Goal: Find contact information: Find contact information

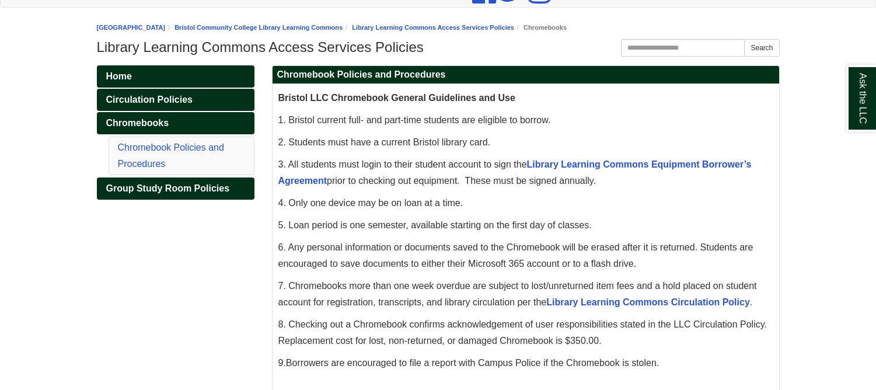
scroll to position [175, 0]
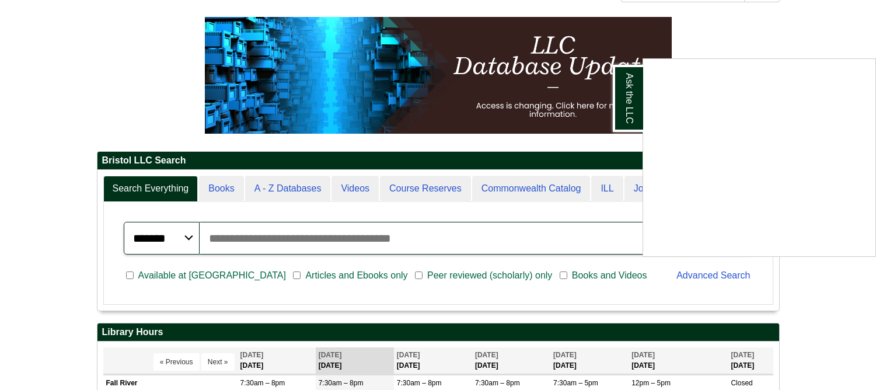
scroll to position [26, 0]
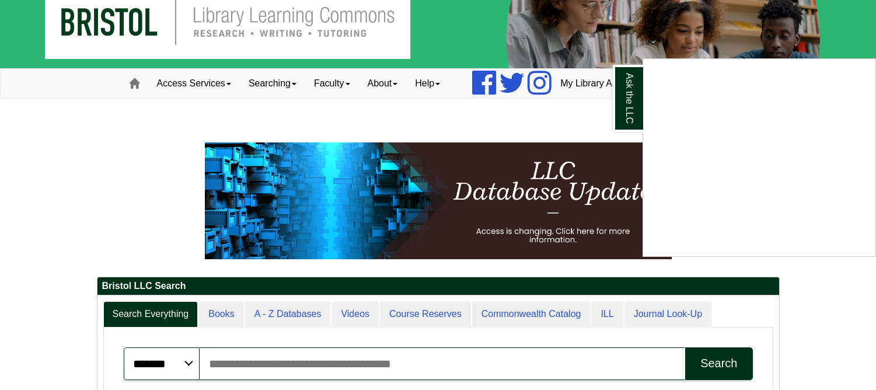
click at [503, 125] on div "Ask the LLC" at bounding box center [438, 195] width 876 height 390
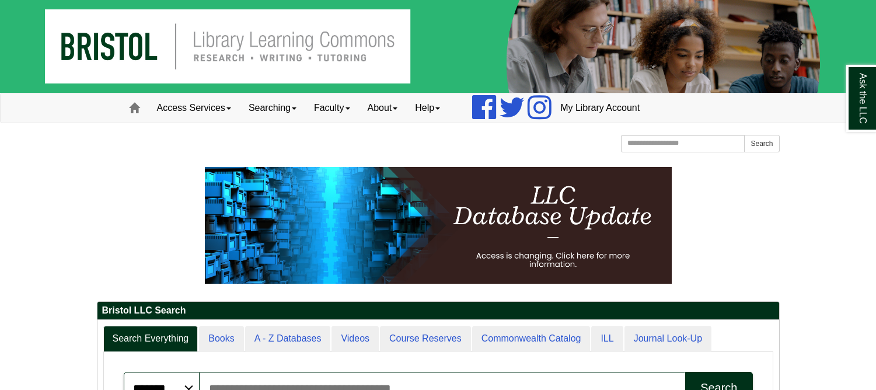
scroll to position [0, 0]
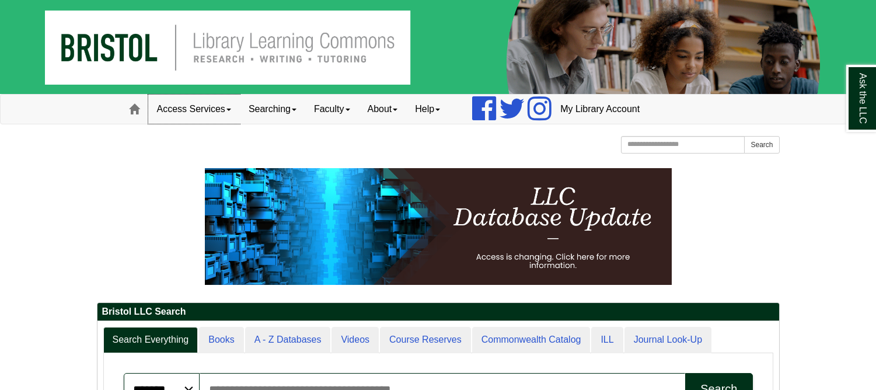
click at [234, 113] on link "Access Services" at bounding box center [194, 109] width 92 height 29
click at [298, 112] on link "Searching" at bounding box center [272, 109] width 65 height 29
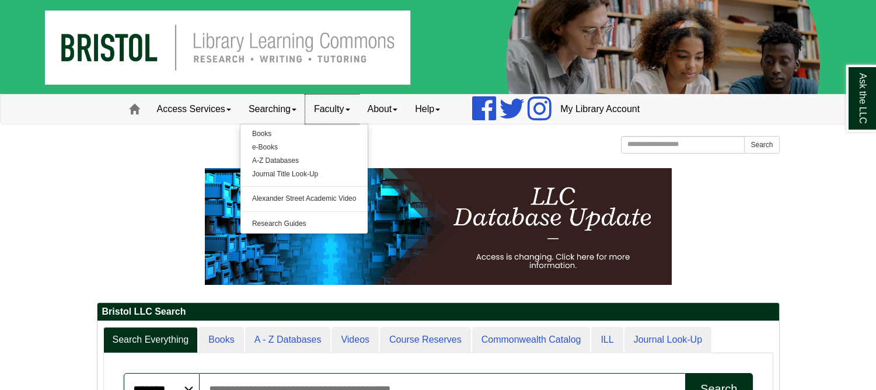
click at [353, 114] on link "Faculty" at bounding box center [332, 109] width 54 height 29
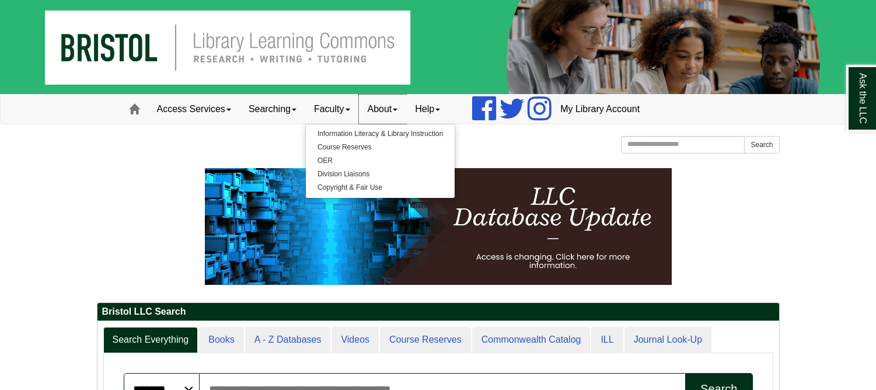
click at [407, 111] on link "About" at bounding box center [383, 109] width 48 height 29
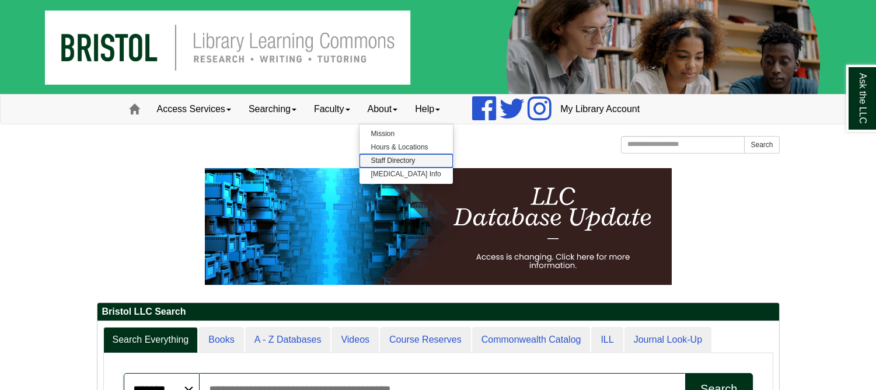
click at [406, 155] on link "Staff Directory" at bounding box center [406, 160] width 93 height 13
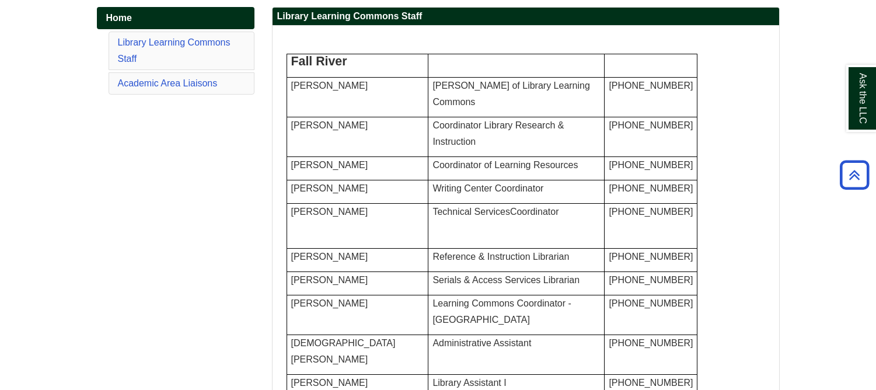
scroll to position [234, 0]
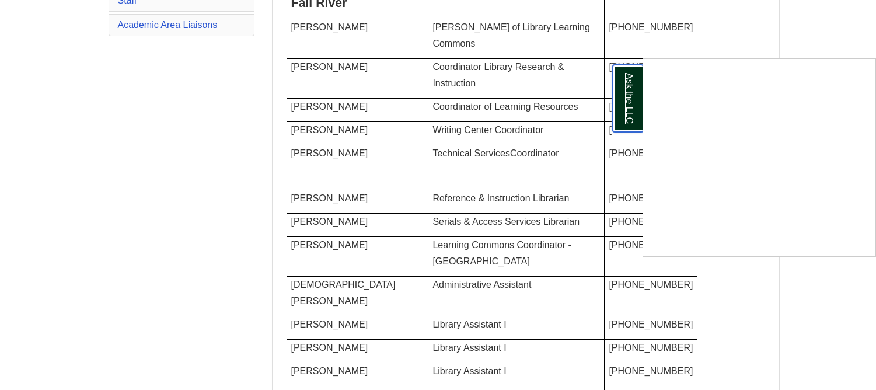
click at [627, 119] on link "Ask the LLC" at bounding box center [628, 98] width 30 height 67
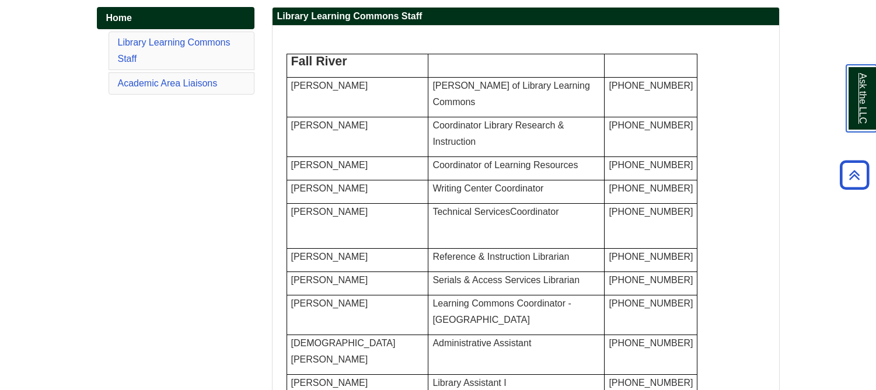
scroll to position [0, 0]
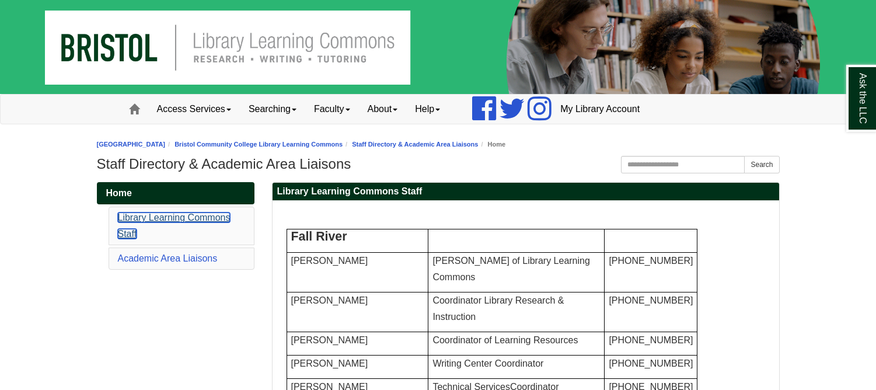
click at [174, 218] on link "Library Learning Commons Staff" at bounding box center [174, 226] width 113 height 26
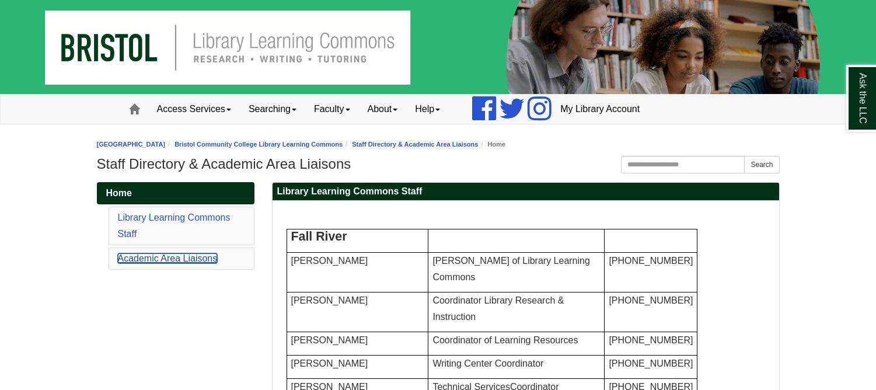
click at [177, 258] on link "Academic Area Liaisons" at bounding box center [168, 258] width 100 height 10
click at [449, 112] on link "Help" at bounding box center [427, 109] width 43 height 29
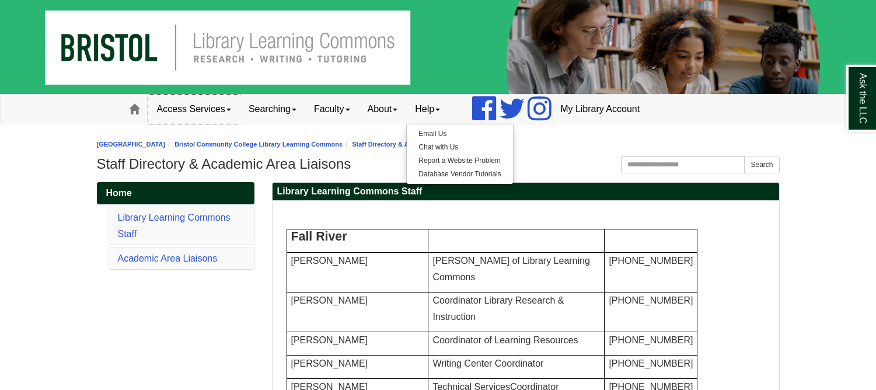
click at [231, 110] on span at bounding box center [229, 110] width 5 height 2
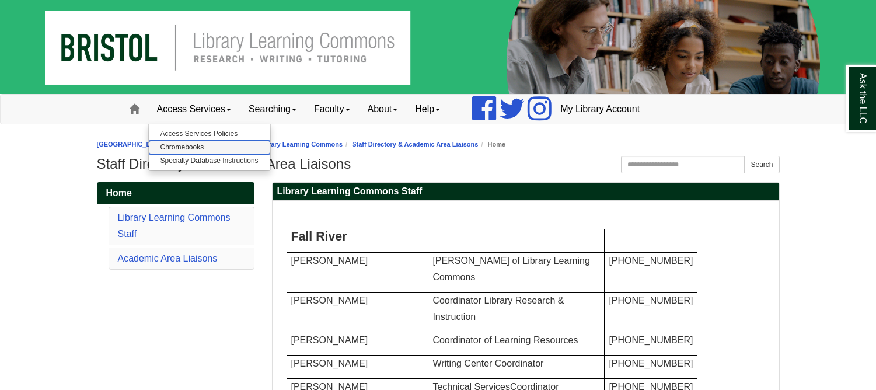
click at [203, 145] on link "Chromebooks" at bounding box center [209, 147] width 121 height 13
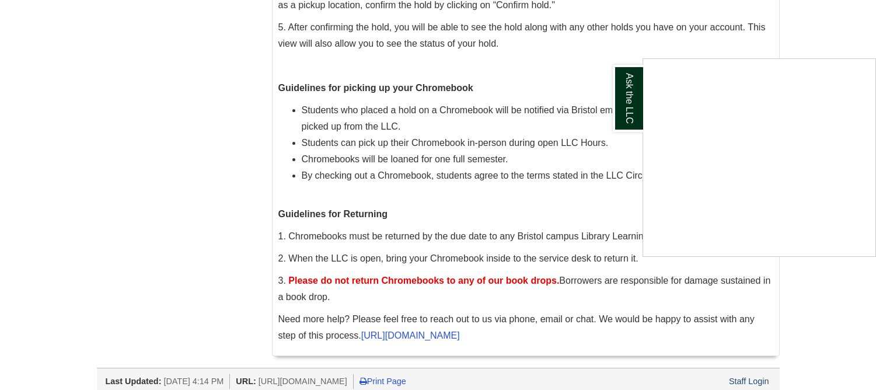
scroll to position [665, 0]
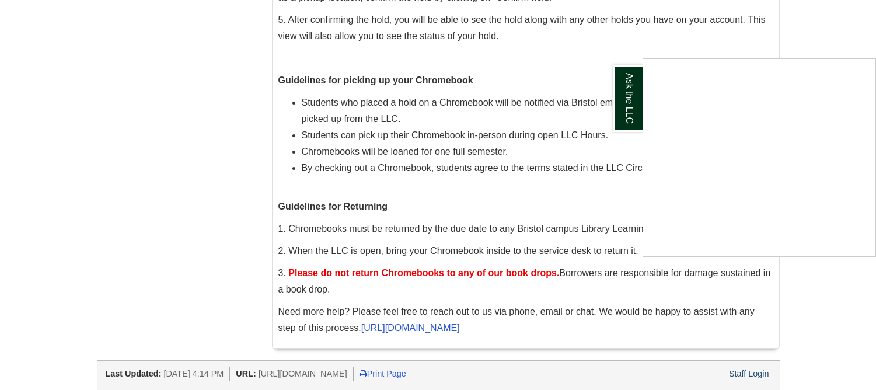
click at [398, 329] on div "Ask the LLC" at bounding box center [438, 195] width 876 height 390
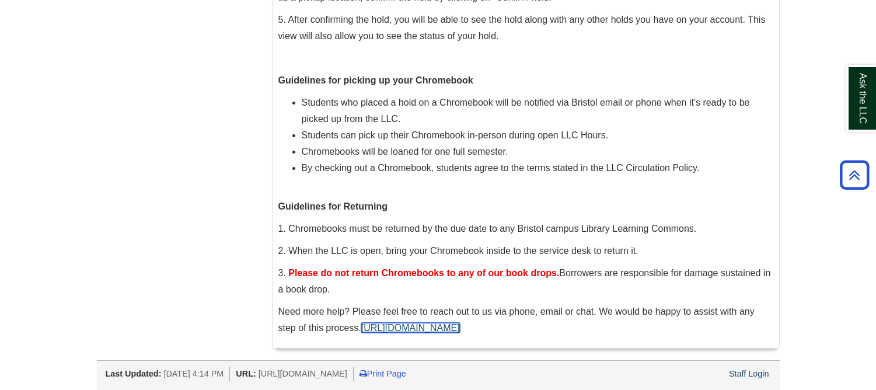
click at [398, 329] on link "https://libguides.bristolcc.edu/hourslocations" at bounding box center [410, 328] width 99 height 10
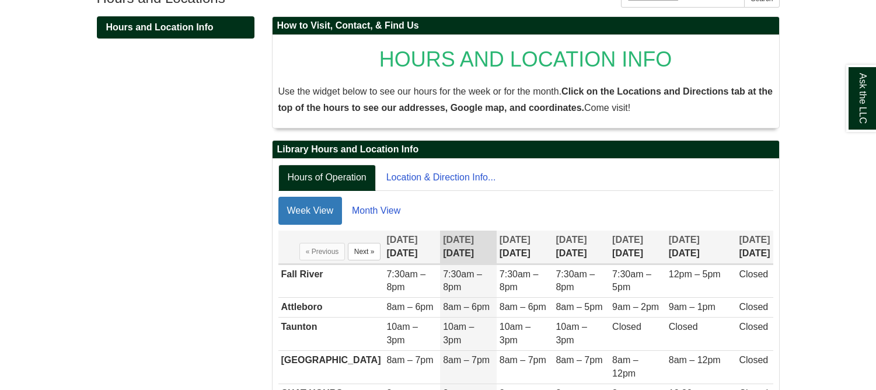
scroll to position [175, 0]
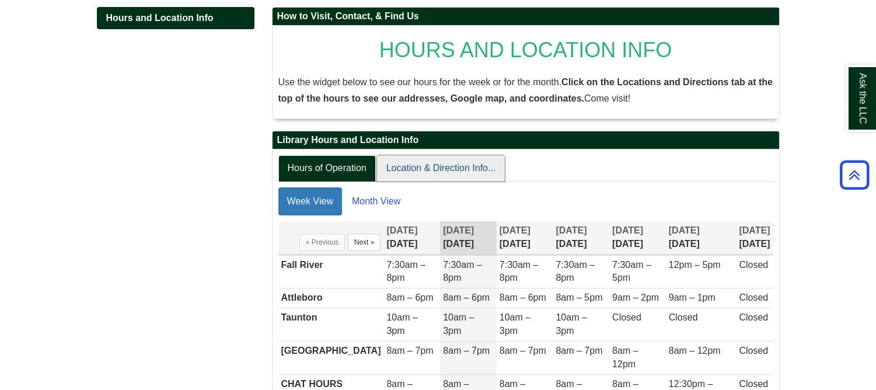
click at [437, 166] on link "Location & Direction Info..." at bounding box center [441, 168] width 128 height 26
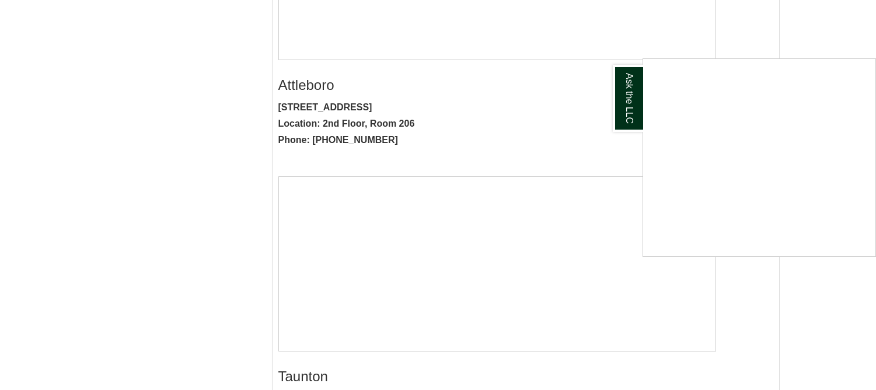
scroll to position [584, 0]
click at [225, 140] on div "Ask the LLC" at bounding box center [438, 195] width 876 height 390
